Goal: Transaction & Acquisition: Purchase product/service

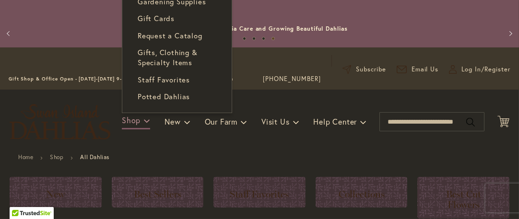
click at [135, 123] on span "Shop" at bounding box center [131, 120] width 19 height 10
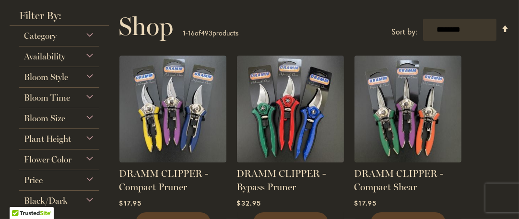
scroll to position [169, 0]
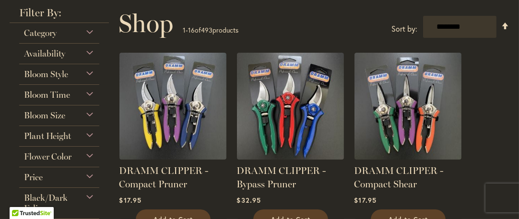
click at [412, 31] on label "Sort by:" at bounding box center [404, 29] width 26 height 18
click at [423, 16] on select "**********" at bounding box center [459, 27] width 73 height 22
click at [32, 157] on span "Flower Color" at bounding box center [47, 157] width 47 height 11
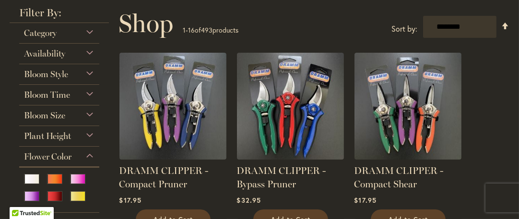
click at [38, 155] on span "Flower Color" at bounding box center [47, 157] width 47 height 11
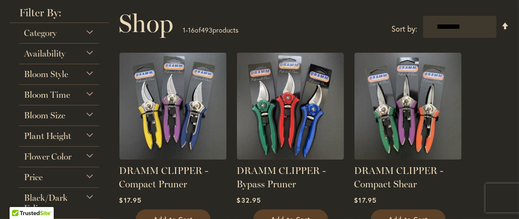
click at [91, 153] on div "Flower Color" at bounding box center [59, 154] width 80 height 15
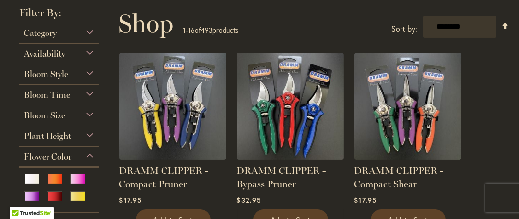
click at [65, 154] on span "Flower Color" at bounding box center [47, 157] width 47 height 11
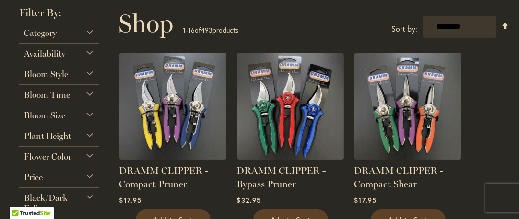
click at [92, 151] on div "Flower Color" at bounding box center [59, 154] width 80 height 15
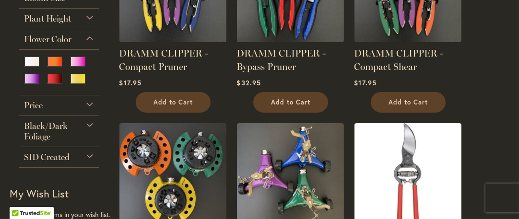
scroll to position [270, 0]
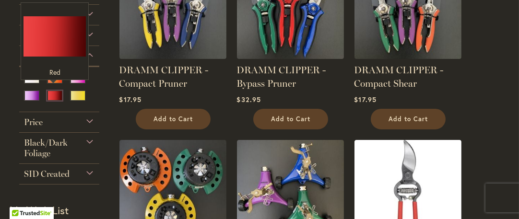
click at [54, 91] on div "Red" at bounding box center [54, 96] width 15 height 10
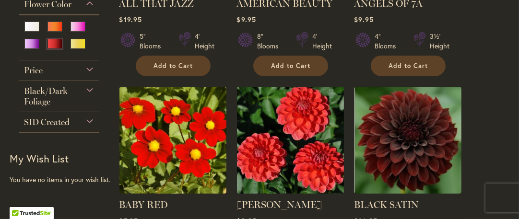
scroll to position [554, 0]
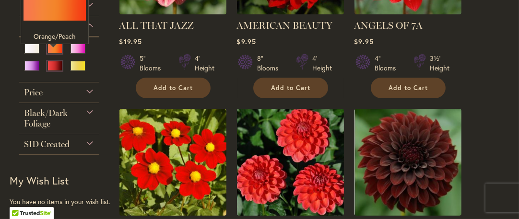
click at [50, 54] on div "Orange/Peach" at bounding box center [54, 49] width 15 height 10
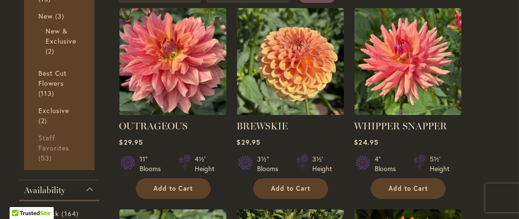
scroll to position [201, 0]
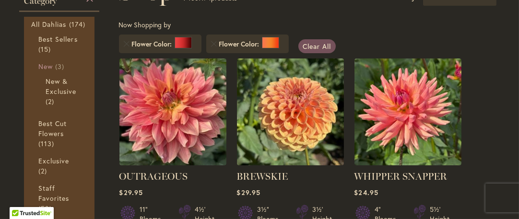
click at [49, 64] on span "New" at bounding box center [45, 66] width 14 height 9
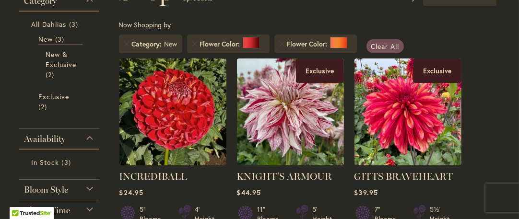
scroll to position [151, 0]
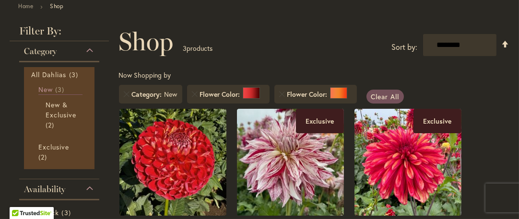
click at [49, 89] on span "New" at bounding box center [45, 89] width 14 height 9
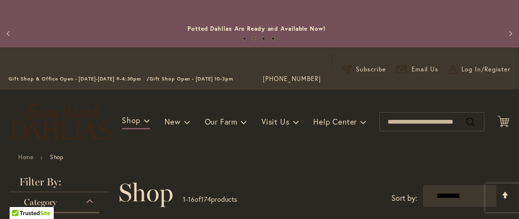
scroll to position [50, 0]
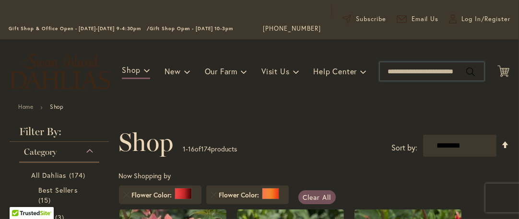
click at [419, 74] on input "Search" at bounding box center [431, 71] width 105 height 19
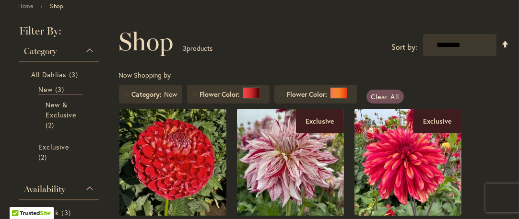
scroll to position [169, 0]
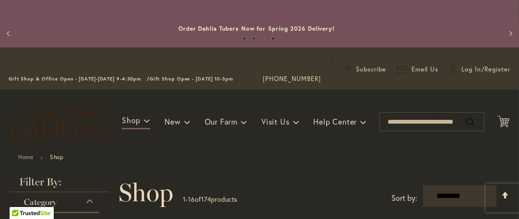
click at [9, 33] on button "Previous" at bounding box center [9, 33] width 19 height 19
click at [10, 32] on button "Previous" at bounding box center [9, 33] width 19 height 19
